Goal: Task Accomplishment & Management: Manage account settings

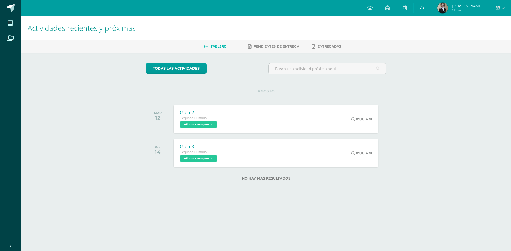
click at [424, 8] on icon at bounding box center [422, 7] width 4 height 5
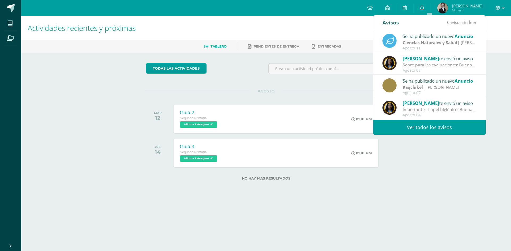
click at [424, 8] on icon at bounding box center [422, 7] width 4 height 5
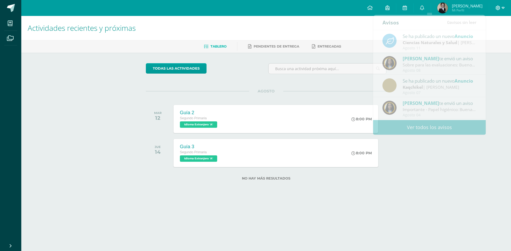
click at [504, 7] on icon at bounding box center [502, 8] width 3 height 5
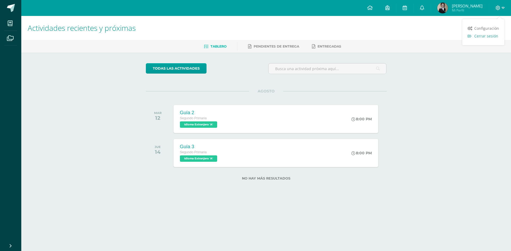
click at [486, 36] on span "Cerrar sesión" at bounding box center [486, 36] width 24 height 5
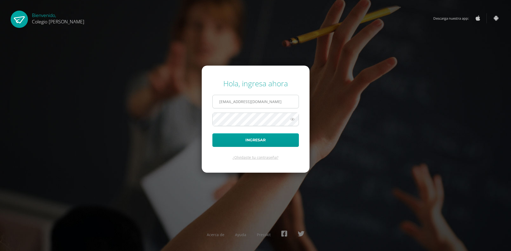
click at [219, 102] on input "COS00857@osoriosandoval.edu.gt" at bounding box center [256, 101] width 86 height 13
type input "COS00037@osoriosandoval.edu.gt"
click at [263, 138] on button "Ingresar" at bounding box center [255, 141] width 86 height 14
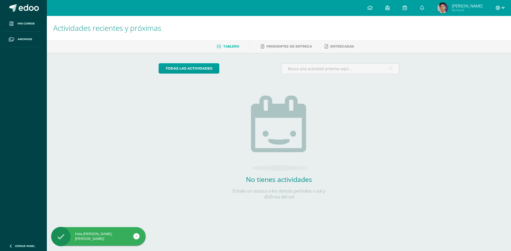
click at [503, 9] on icon at bounding box center [502, 8] width 3 height 5
click at [486, 36] on span "Cerrar sesión" at bounding box center [486, 36] width 24 height 5
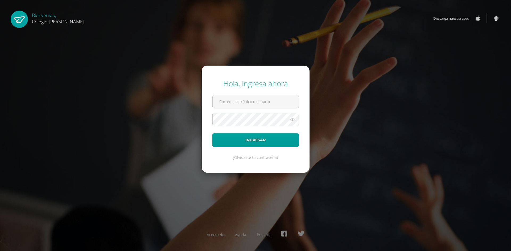
type input "[EMAIL_ADDRESS][DOMAIN_NAME]"
click at [252, 135] on button "Ingresar" at bounding box center [255, 141] width 86 height 14
